Goal: Obtain resource: Download file/media

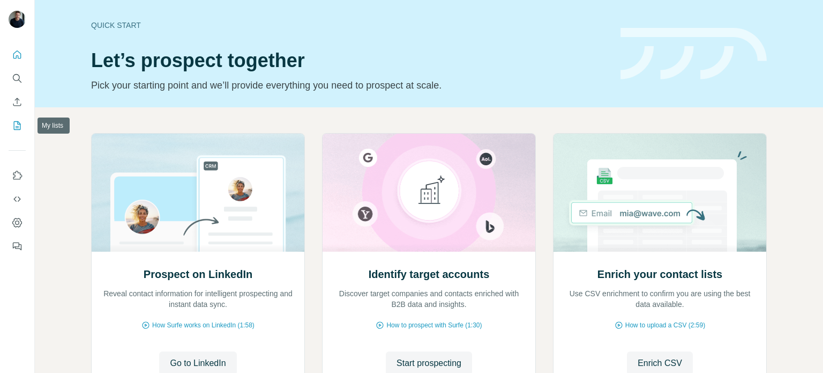
click at [16, 127] on icon "My lists" at bounding box center [17, 125] width 11 height 11
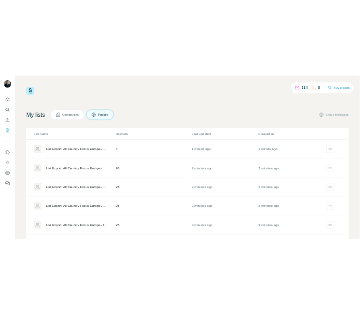
scroll to position [62, 0]
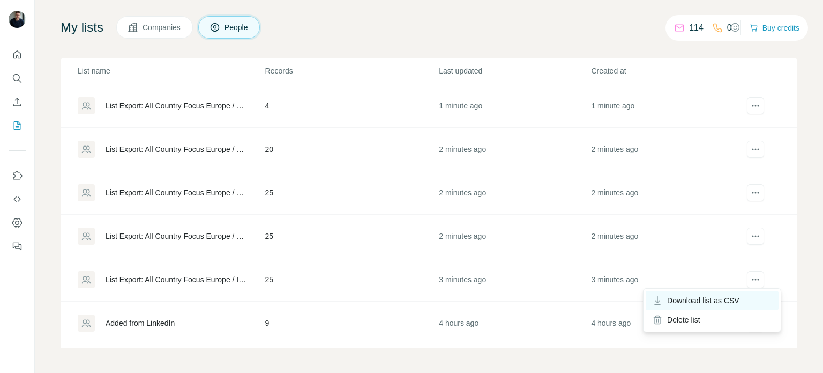
click at [732, 301] on span "Download list as CSV" at bounding box center [703, 300] width 72 height 11
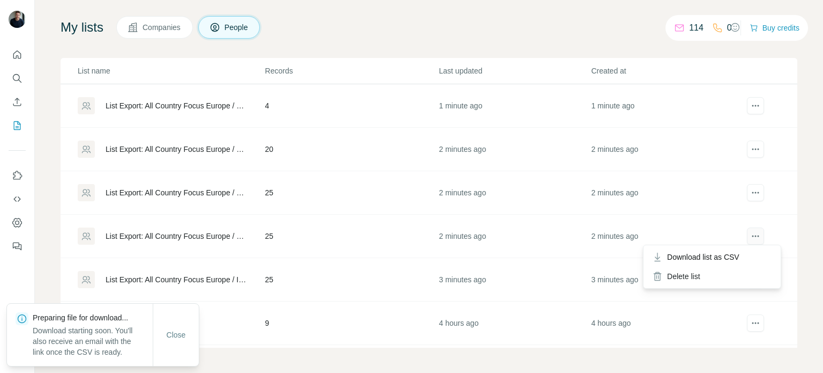
click at [755, 235] on icon "actions" at bounding box center [756, 236] width 2 height 2
click at [716, 255] on span "Download list as CSV" at bounding box center [703, 256] width 72 height 11
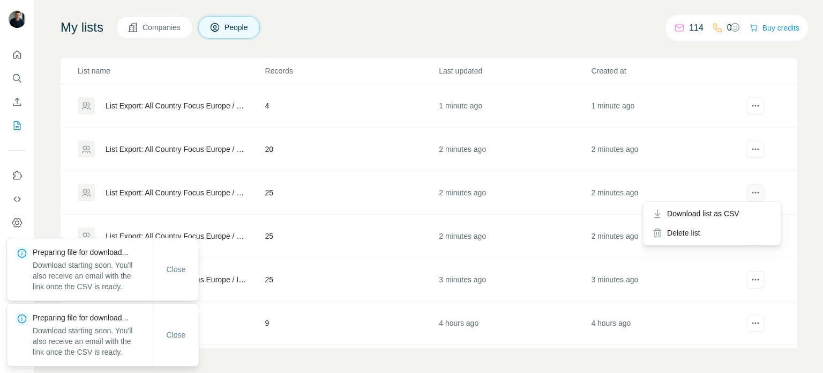
click at [750, 192] on icon "actions" at bounding box center [755, 192] width 11 height 11
click at [727, 212] on span "Download list as CSV" at bounding box center [703, 213] width 72 height 11
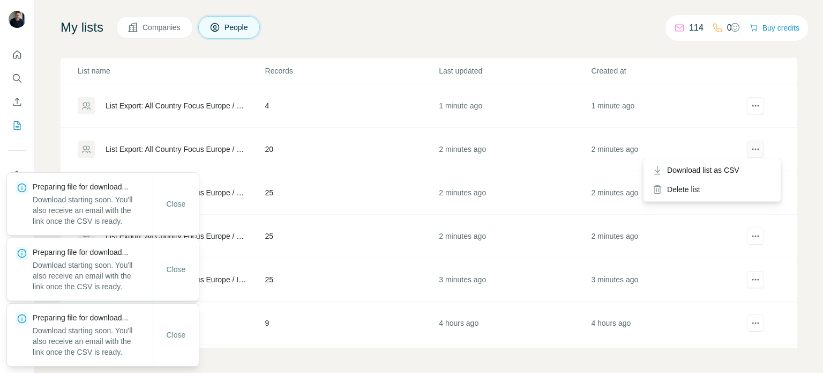
click at [750, 148] on icon "actions" at bounding box center [755, 149] width 11 height 11
click at [723, 168] on span "Download list as CSV" at bounding box center [703, 170] width 72 height 11
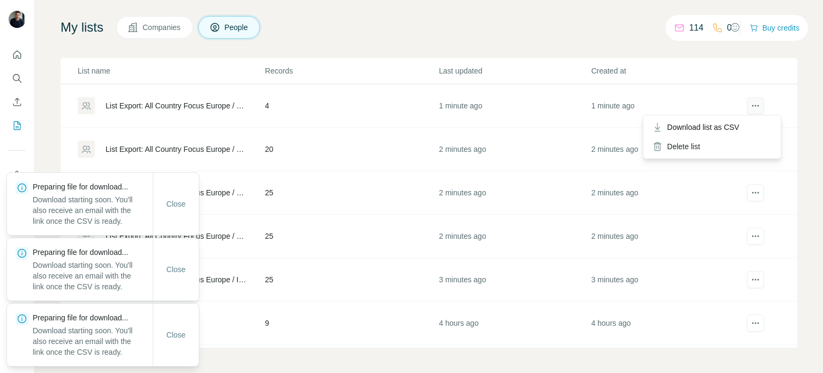
click at [750, 101] on icon "actions" at bounding box center [755, 105] width 11 height 11
click at [716, 126] on span "Download list as CSV" at bounding box center [703, 127] width 72 height 11
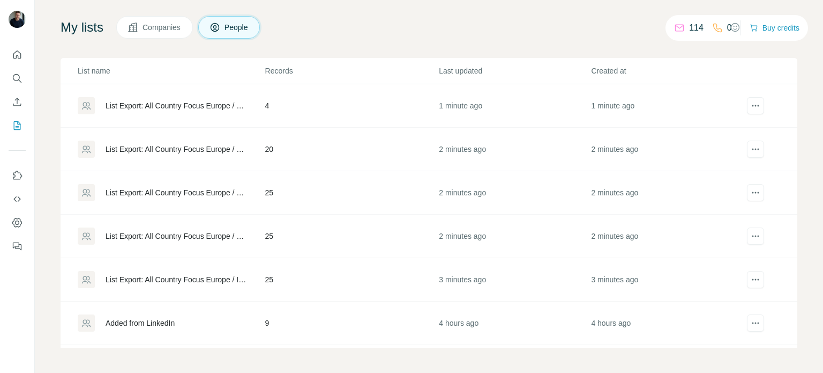
click at [430, 17] on div "My lists Companies People Share feedback" at bounding box center [429, 27] width 737 height 23
click at [730, 26] on icon "button" at bounding box center [735, 27] width 11 height 11
click at [771, 27] on button "Buy credits" at bounding box center [775, 27] width 50 height 15
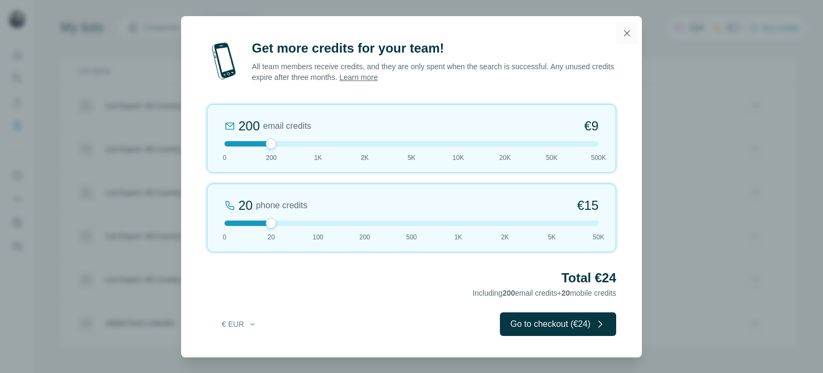
click at [622, 38] on icon "button" at bounding box center [627, 33] width 11 height 11
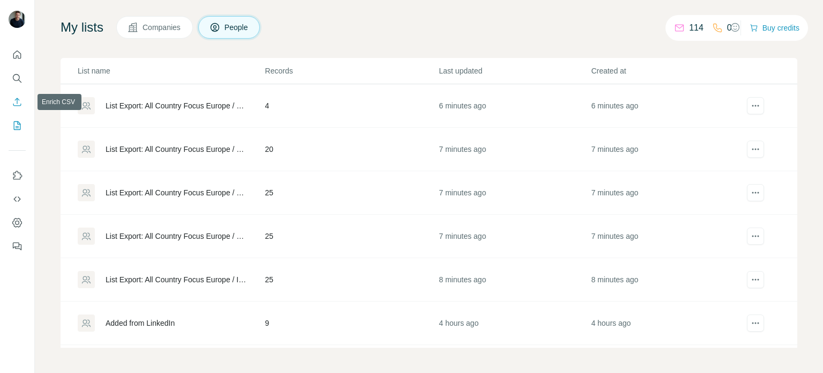
click at [21, 103] on icon "Enrich CSV" at bounding box center [17, 101] width 11 height 11
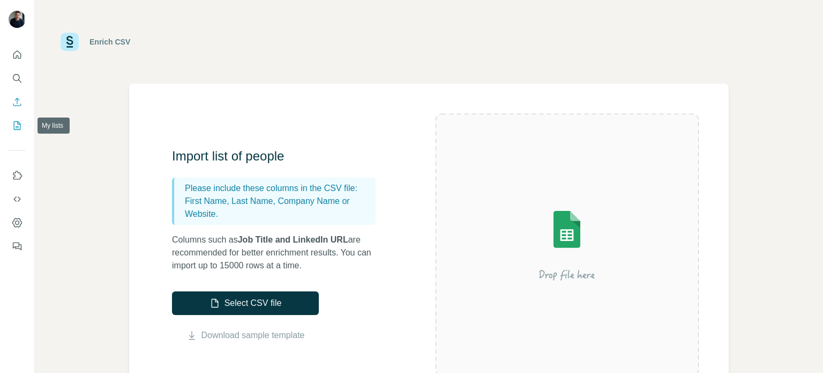
click at [17, 126] on icon "My lists" at bounding box center [18, 124] width 5 height 7
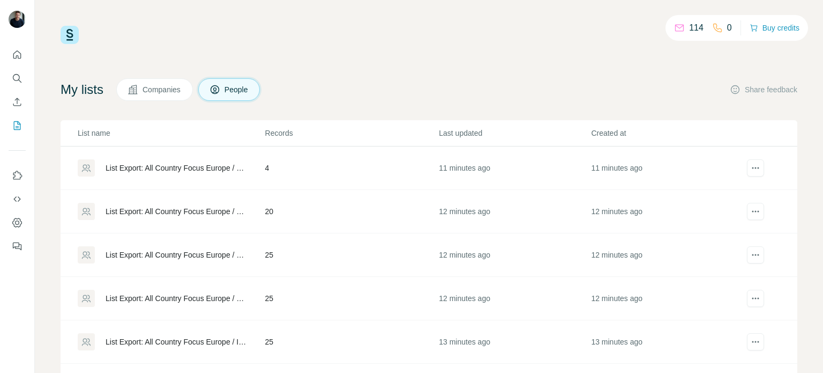
click at [437, 36] on div "114 0 Buy credits" at bounding box center [429, 35] width 737 height 18
click at [68, 35] on img at bounding box center [70, 35] width 18 height 18
click at [22, 51] on icon "Quick start" at bounding box center [17, 54] width 11 height 11
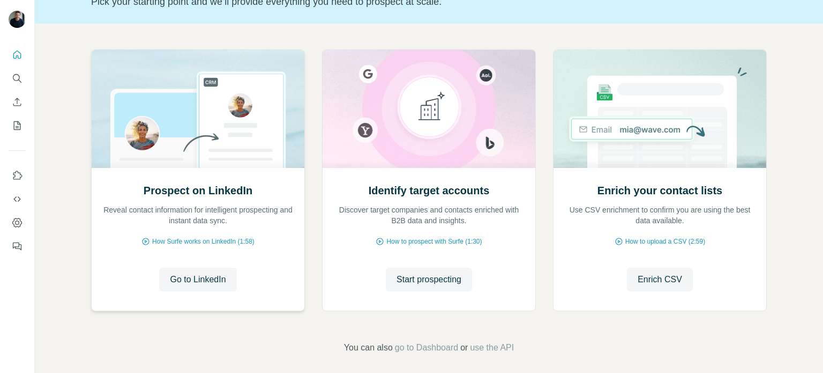
scroll to position [90, 0]
